Goal: Task Accomplishment & Management: Manage account settings

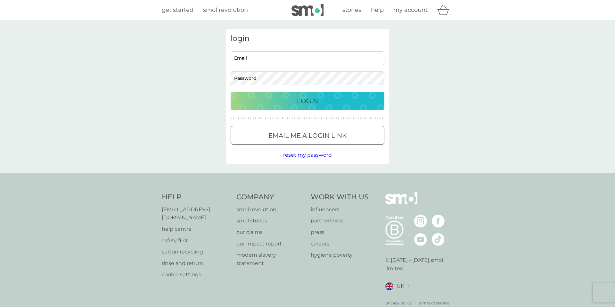
type input "[EMAIL_ADDRESS][DOMAIN_NAME]"
click at [294, 104] on div "Login" at bounding box center [307, 101] width 141 height 10
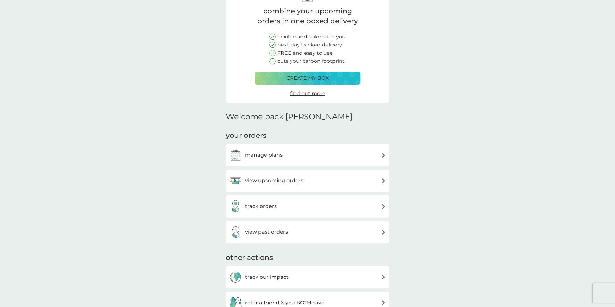
scroll to position [52, 0]
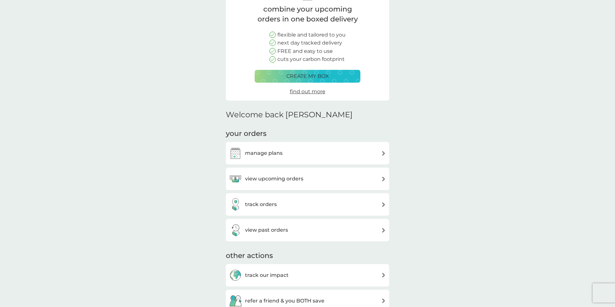
click at [303, 151] on div "manage plans" at bounding box center [307, 153] width 157 height 13
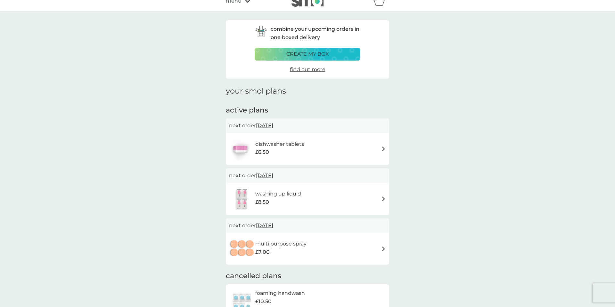
scroll to position [11, 0]
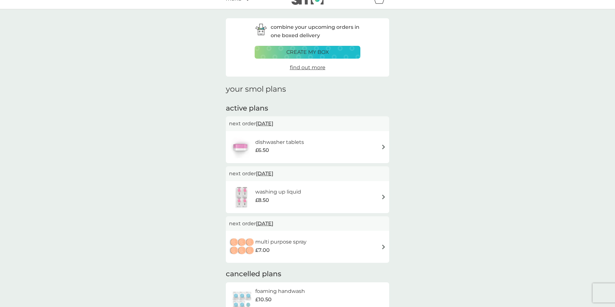
click at [273, 224] on span "[DATE]" at bounding box center [264, 223] width 17 height 12
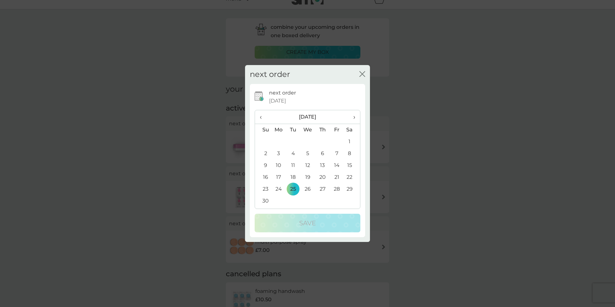
click at [262, 118] on span "‹" at bounding box center [263, 116] width 7 height 13
click at [364, 73] on icon "close" at bounding box center [362, 74] width 6 height 6
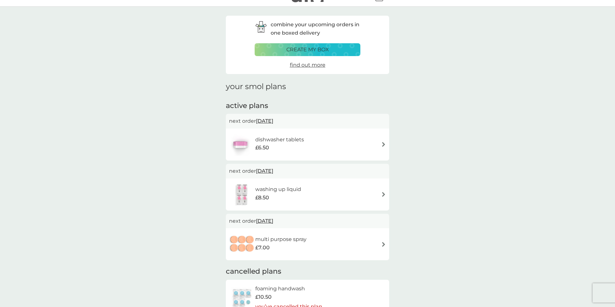
scroll to position [15, 0]
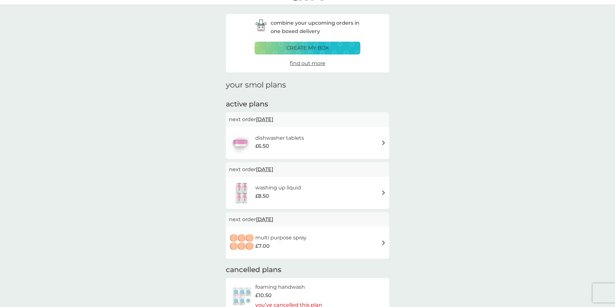
click at [281, 233] on h6 "multi purpose spray" at bounding box center [280, 237] width 51 height 8
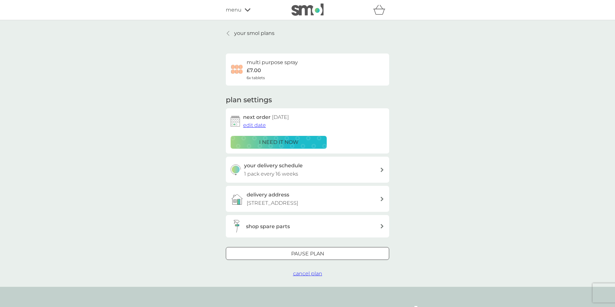
click at [264, 122] on span "edit date" at bounding box center [254, 125] width 23 height 6
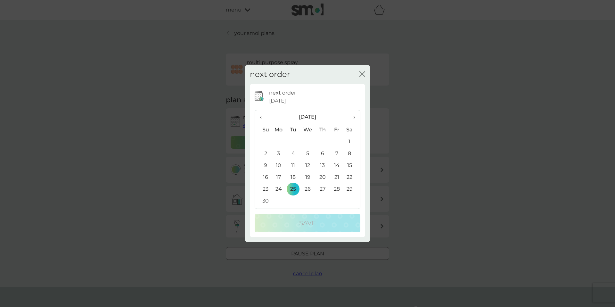
click at [264, 120] on span "‹" at bounding box center [263, 116] width 7 height 13
click at [324, 152] on td "9" at bounding box center [322, 154] width 14 height 12
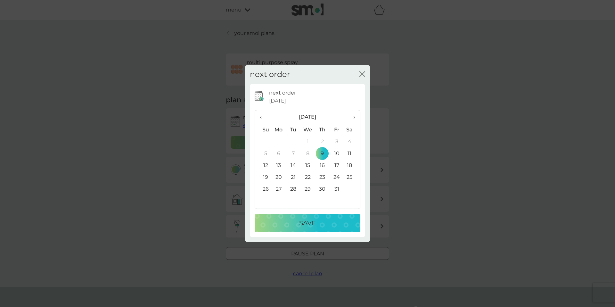
click at [313, 221] on p "Save" at bounding box center [307, 223] width 17 height 10
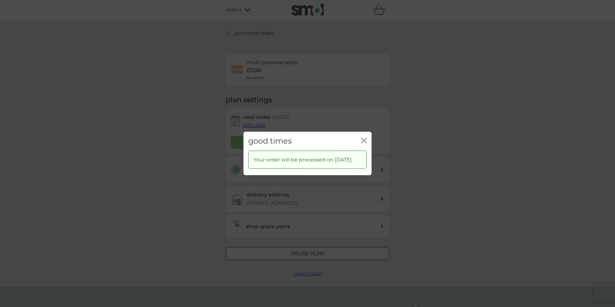
click at [363, 138] on icon "close" at bounding box center [362, 140] width 3 height 5
